Goal: Communication & Community: Answer question/provide support

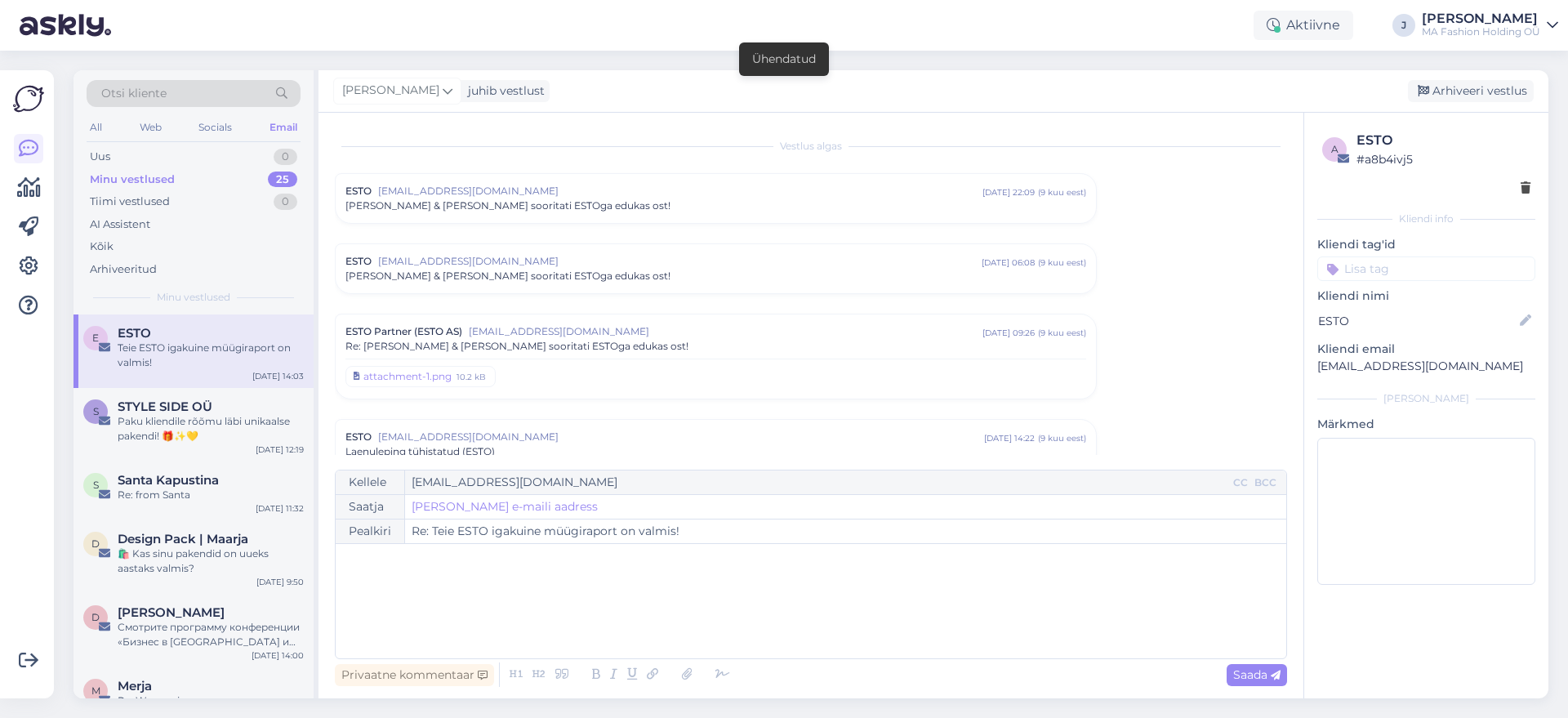
scroll to position [2963, 0]
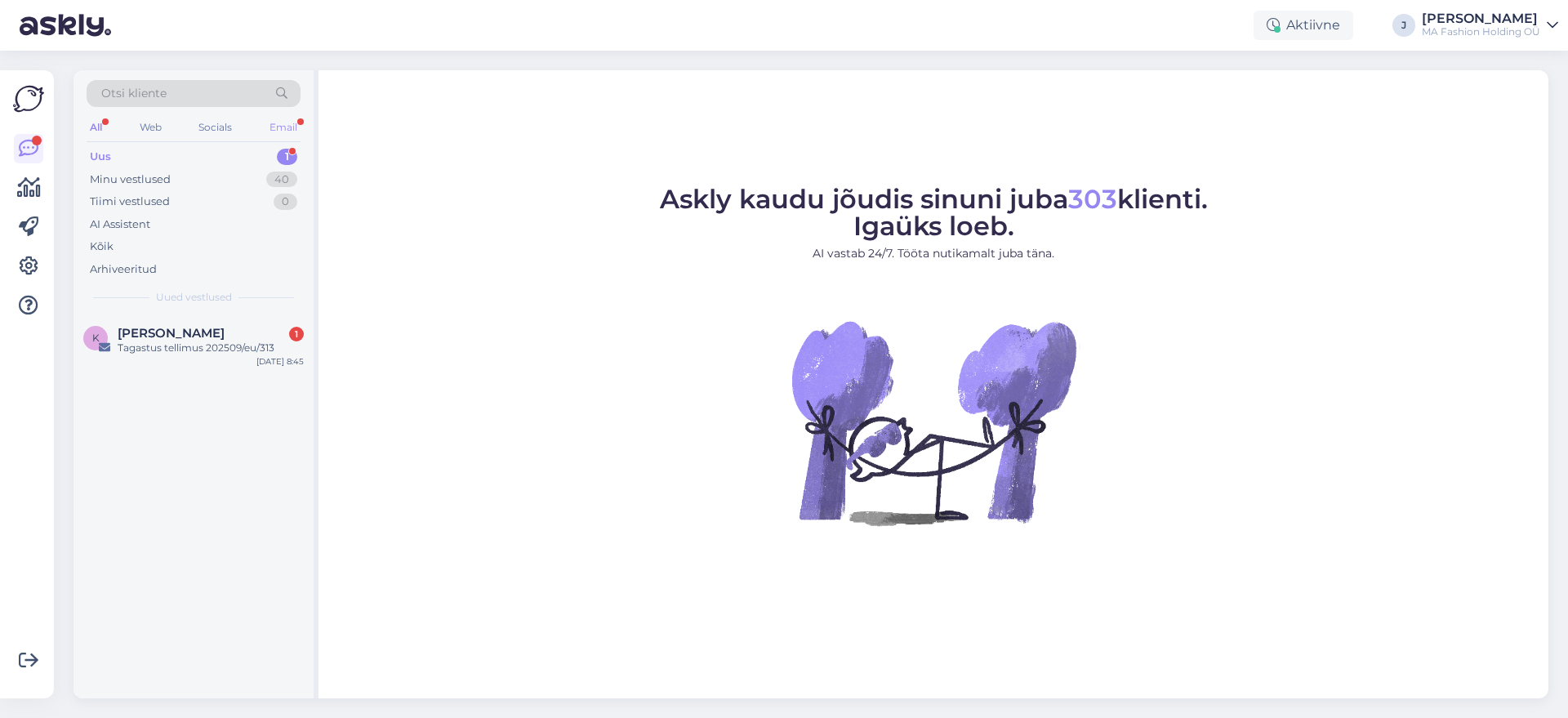
click at [292, 117] on div "Email" at bounding box center [283, 128] width 35 height 21
click at [251, 370] on div "K Kersti K 1 Tagastus tellimus 202509/eu/313 [DATE] 8:45" at bounding box center [193, 344] width 240 height 59
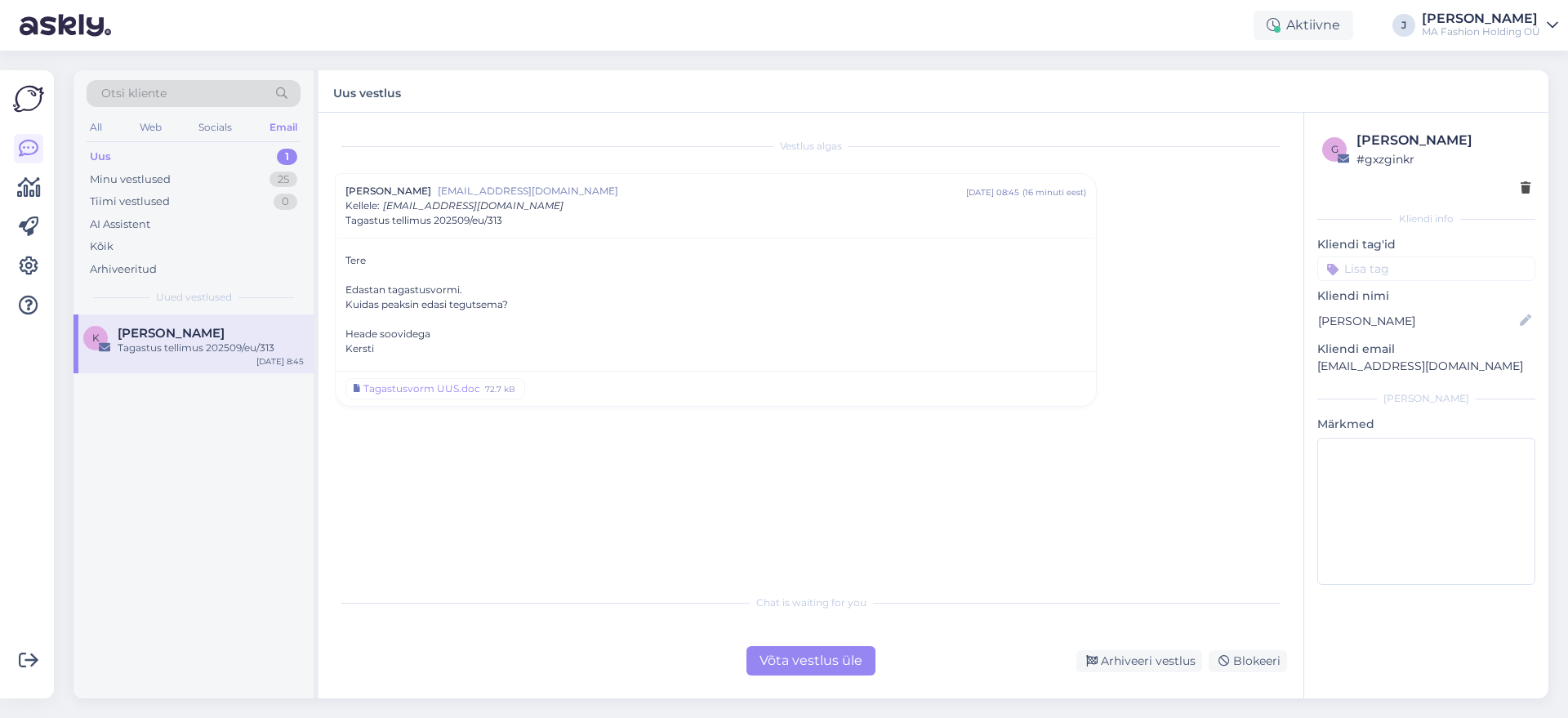
click at [827, 698] on div "Otsi kliente All Web Socials Email Uus 1 Minu vestlused 25 Tiimi vestlused 0 AI…" at bounding box center [816, 384] width 1505 height 668
click at [825, 673] on div "Võta vestlus üle" at bounding box center [811, 661] width 129 height 30
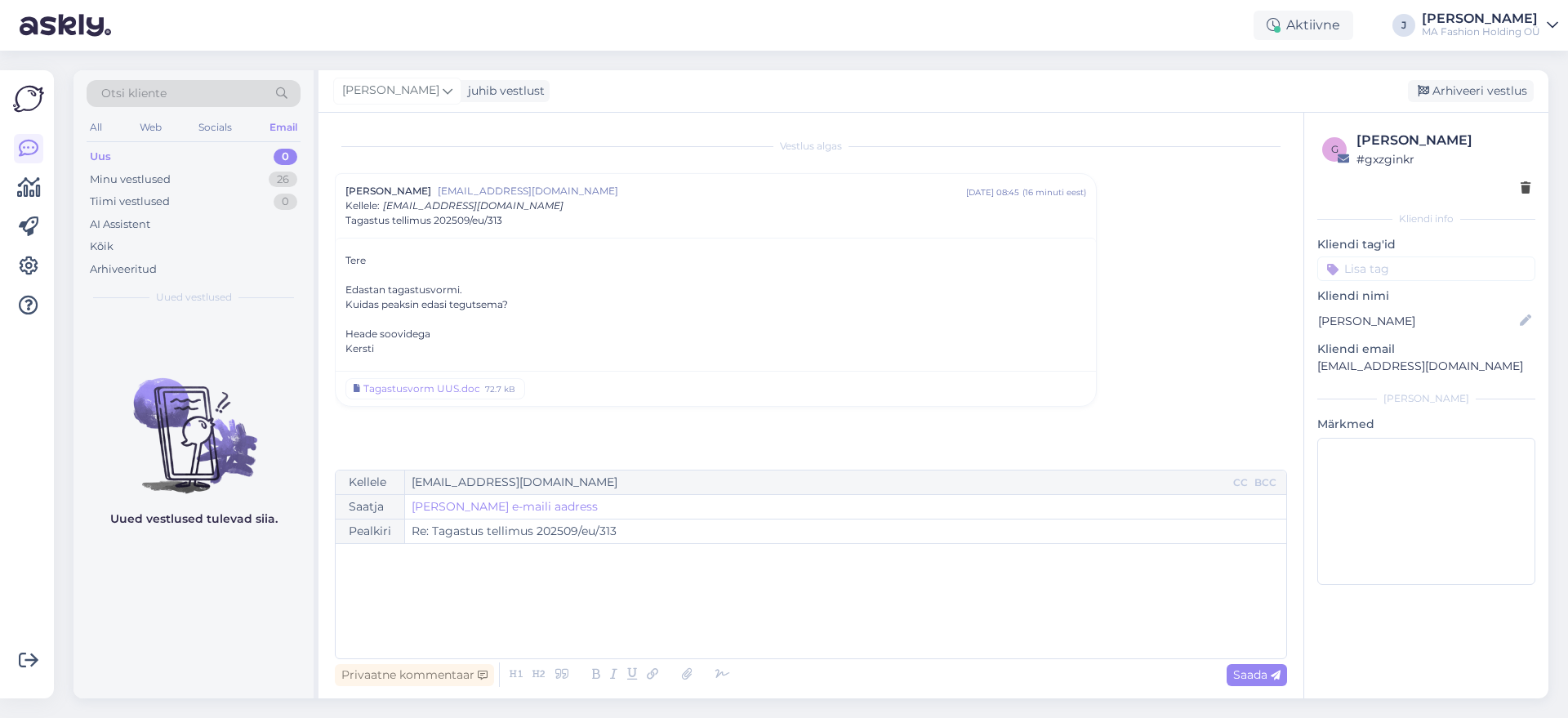
click at [821, 670] on div "Privaatne kommentaar Saada" at bounding box center [811, 675] width 953 height 31
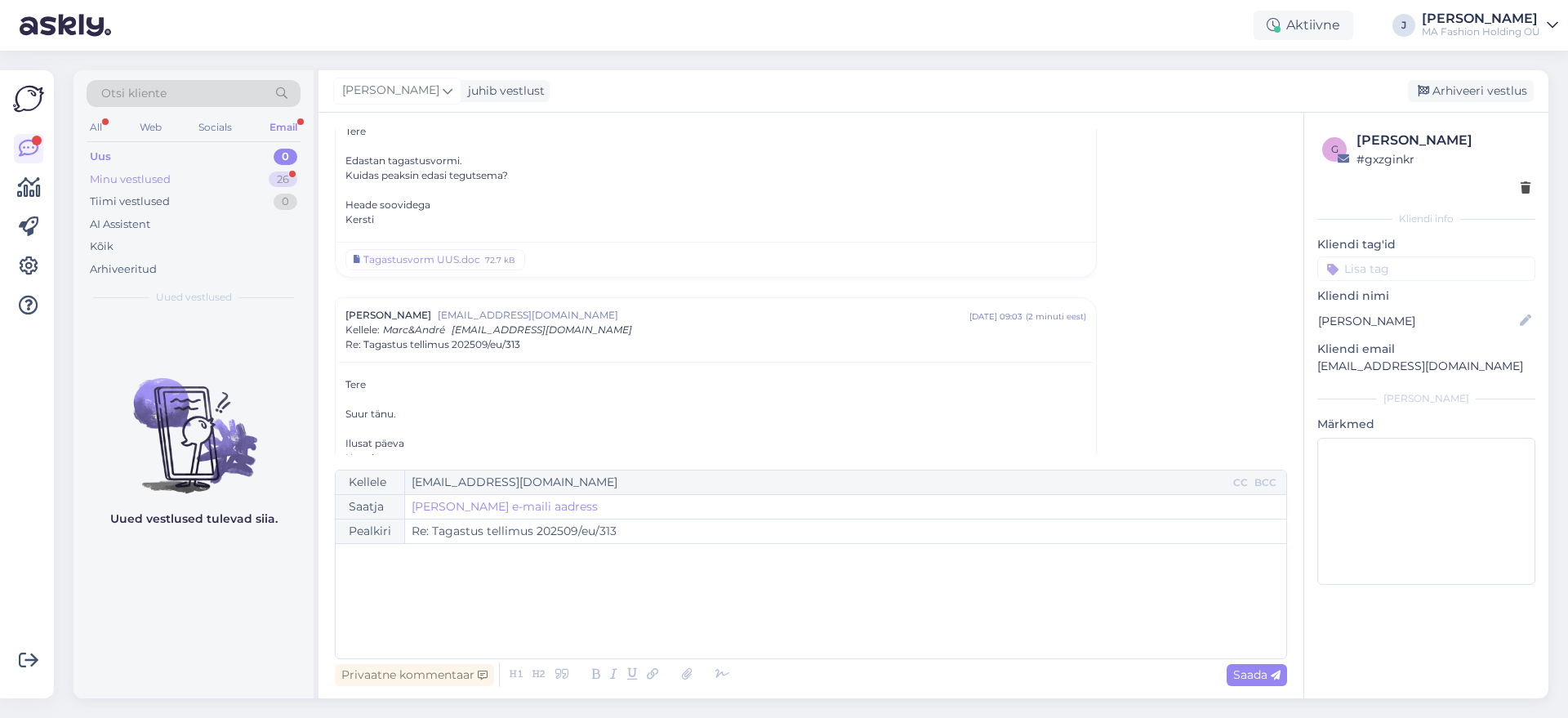
click at [246, 182] on div "Minu vestlused 26" at bounding box center [194, 180] width 214 height 23
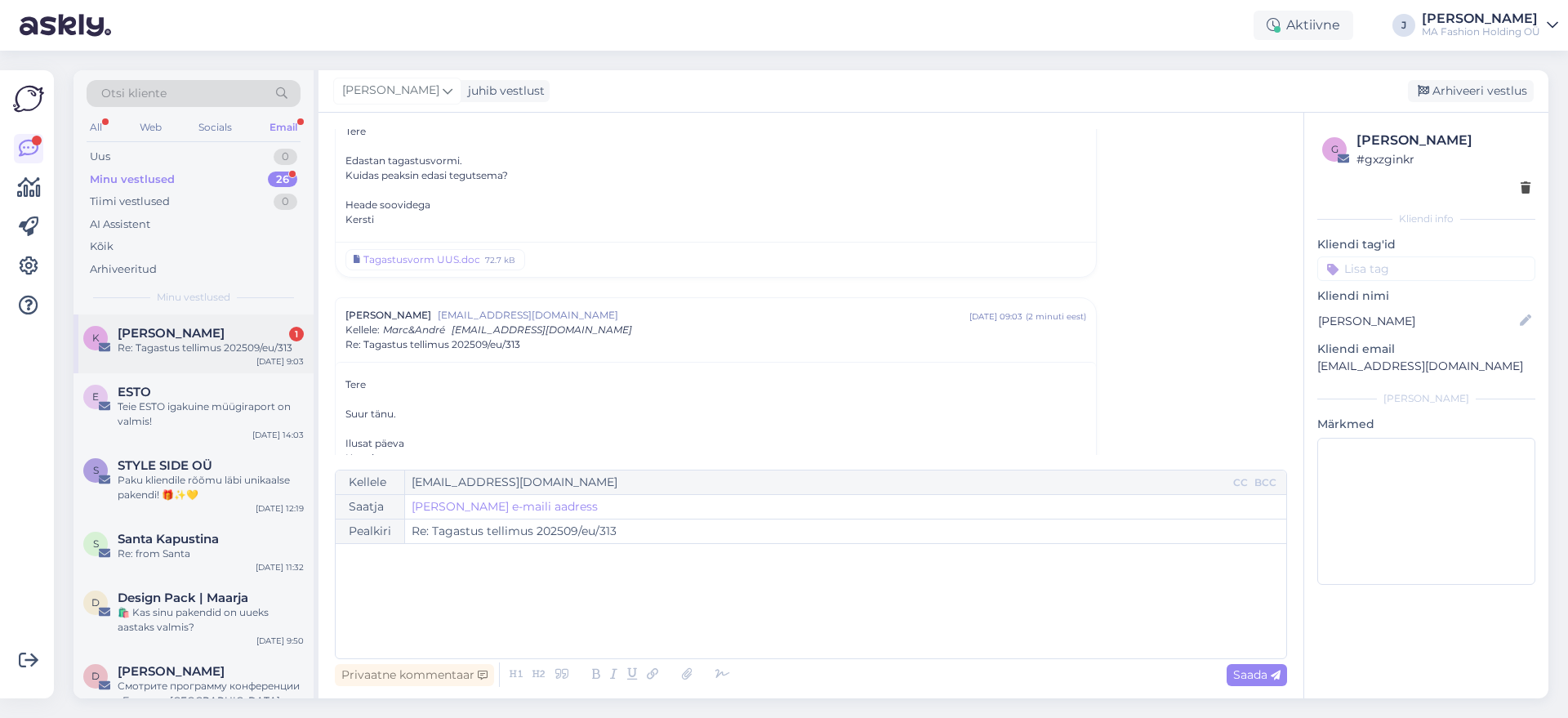
click at [229, 349] on div "Re: Tagastus tellimus 202509/eu/313" at bounding box center [211, 348] width 186 height 15
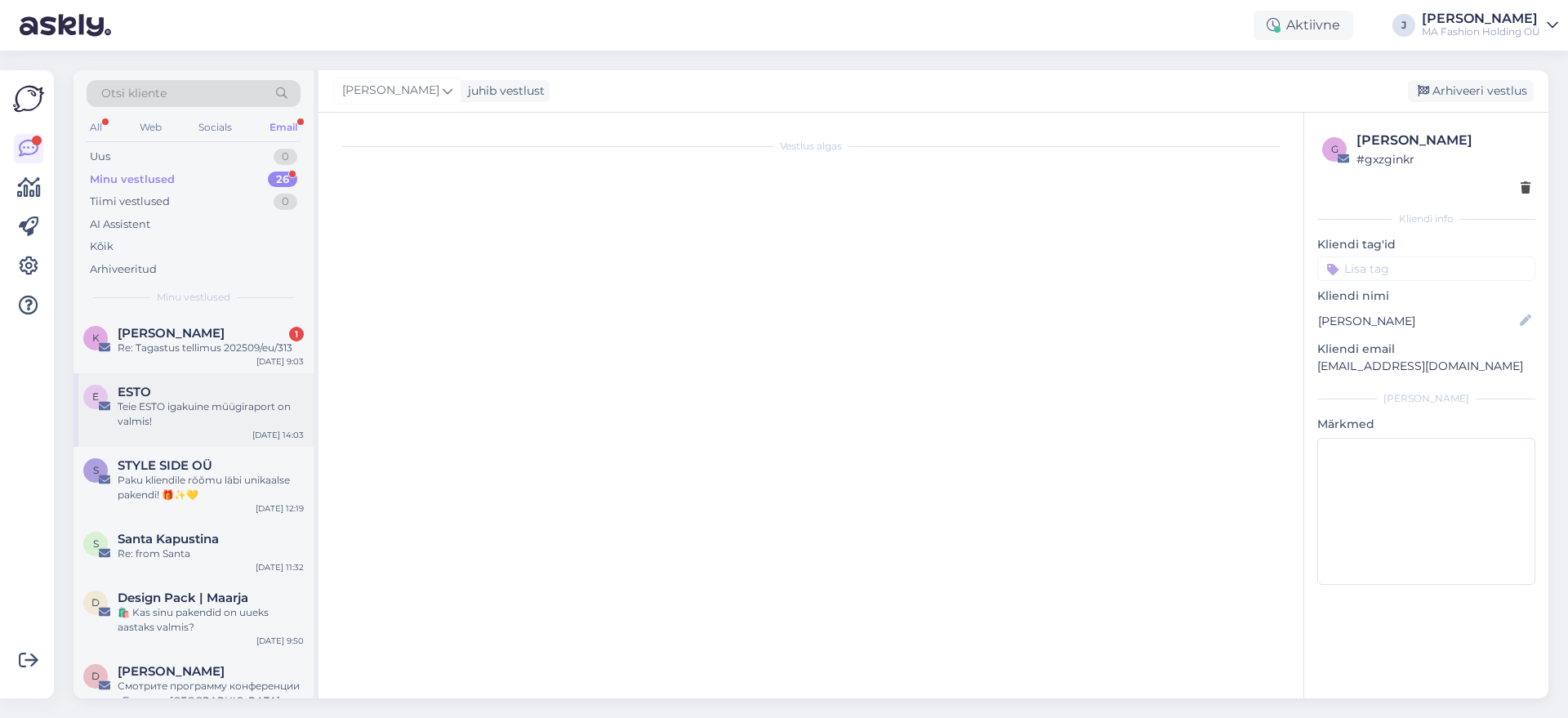
scroll to position [149, 0]
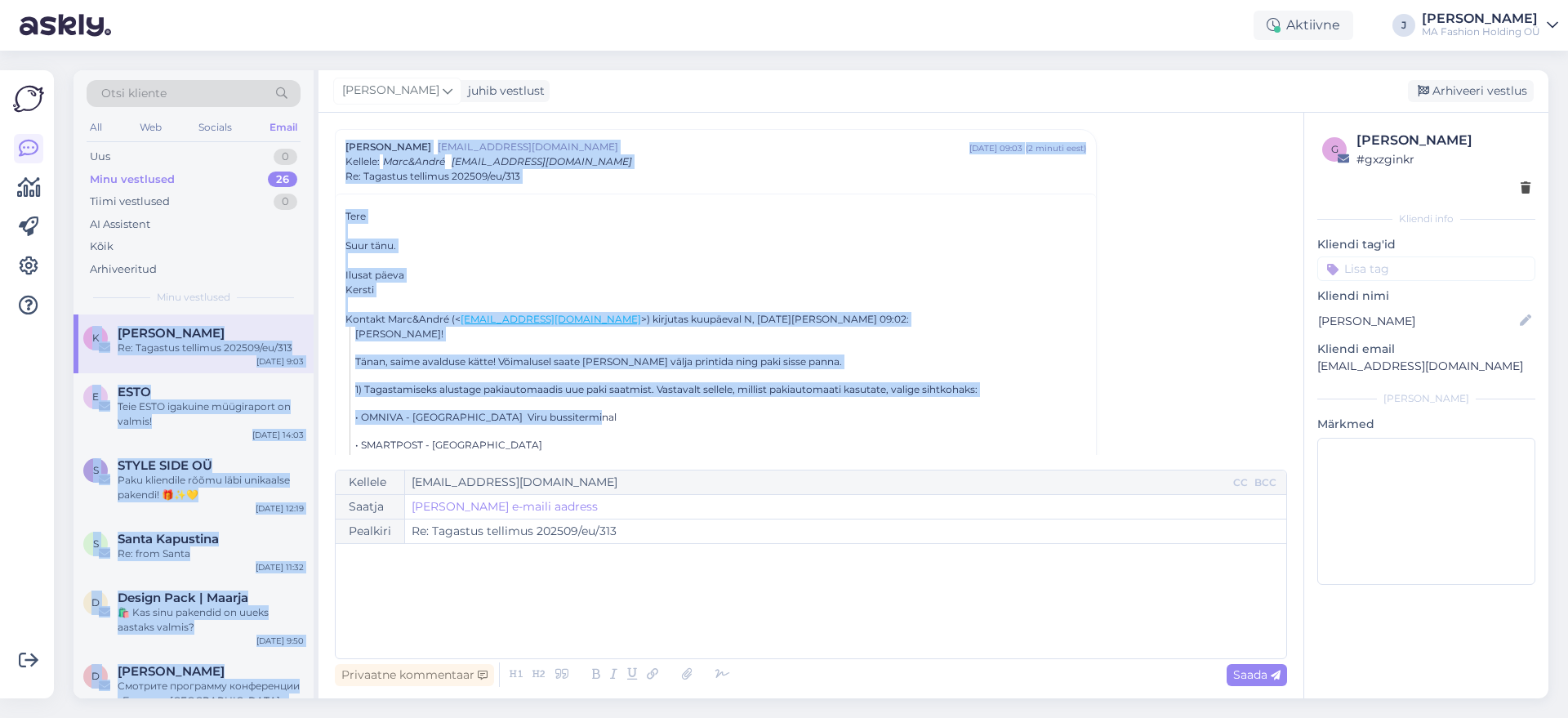
drag, startPoint x: 531, startPoint y: 406, endPoint x: 320, endPoint y: 205, distance: 291.4
click at [308, 215] on div "Otsi kliente All Web Socials Email Uus 0 Minu vestlused 26 Tiimi vestlused 0 AI…" at bounding box center [811, 384] width 1475 height 628
click at [438, 256] on div at bounding box center [715, 260] width 741 height 15
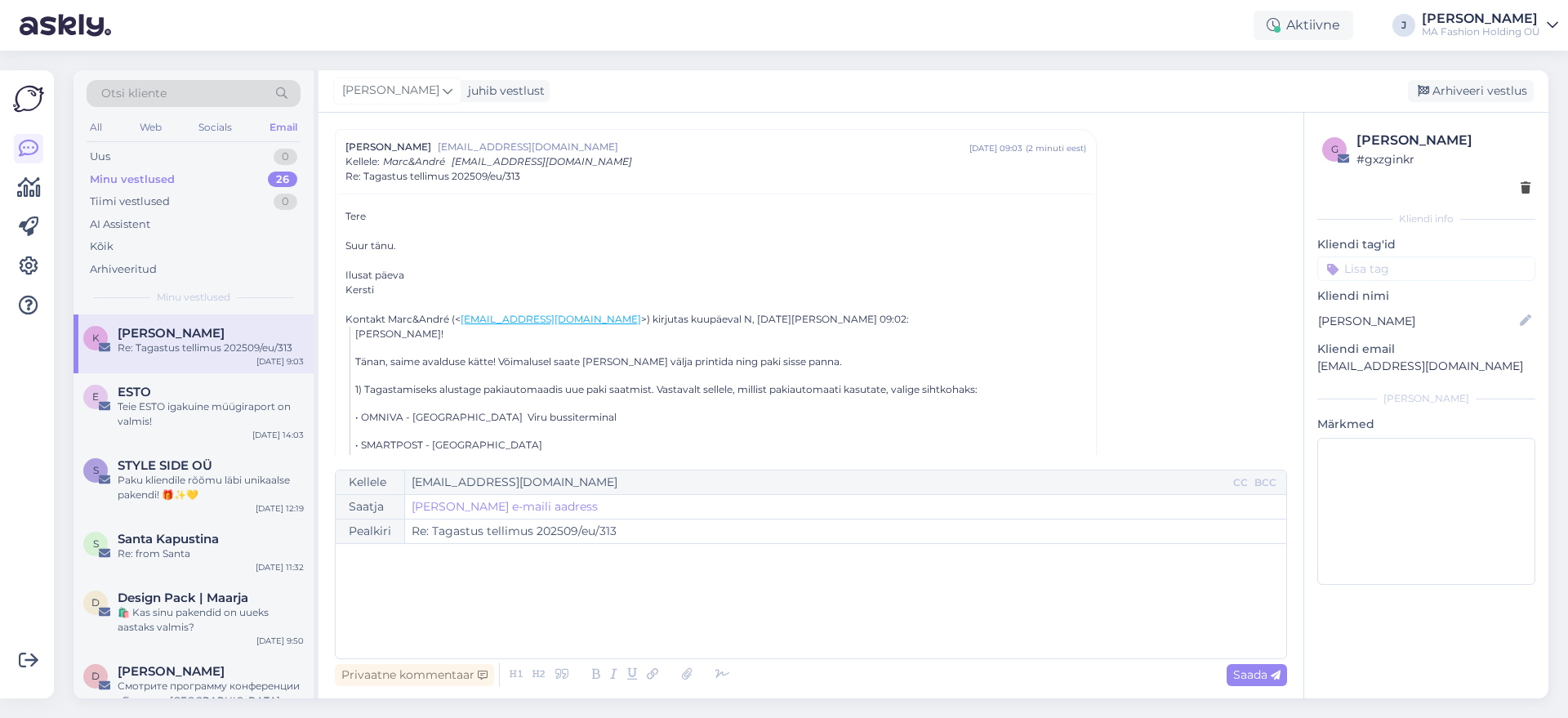
drag, startPoint x: 414, startPoint y: 296, endPoint x: 330, endPoint y: 216, distance: 116.0
click at [364, 259] on div "Tere Suur tänu. Ilusat päeva Kersti" at bounding box center [715, 253] width 741 height 88
